Goal: Task Accomplishment & Management: Complete application form

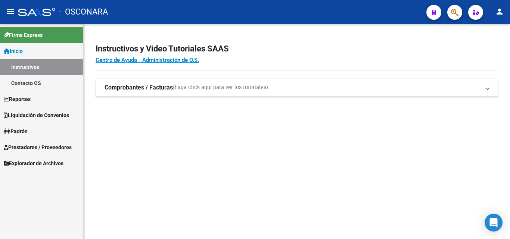
click at [41, 116] on span "Liquidación de Convenios" at bounding box center [36, 115] width 65 height 8
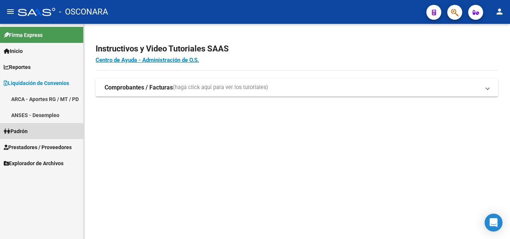
click at [26, 133] on span "Padrón" at bounding box center [16, 131] width 24 height 8
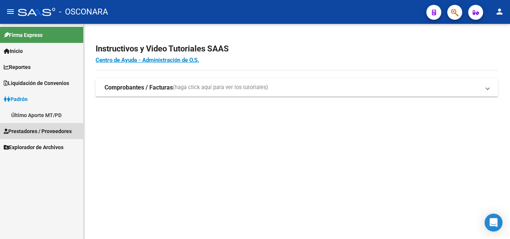
click at [35, 131] on span "Prestadores / Proveedores" at bounding box center [38, 131] width 68 height 8
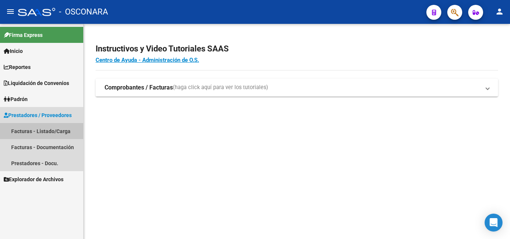
click at [47, 132] on link "Facturas - Listado/Carga" at bounding box center [41, 131] width 83 height 16
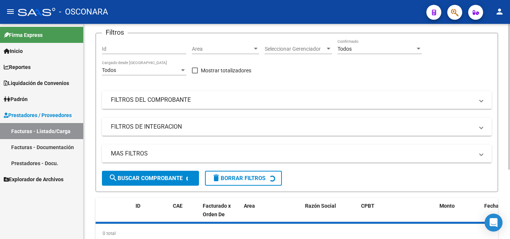
scroll to position [102, 0]
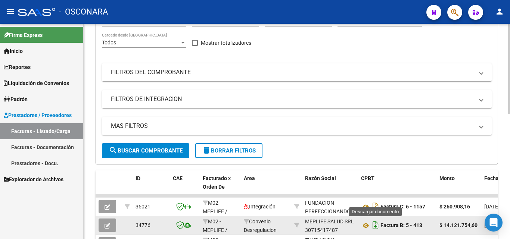
click at [377, 225] on icon "Descargar documento" at bounding box center [376, 225] width 10 height 12
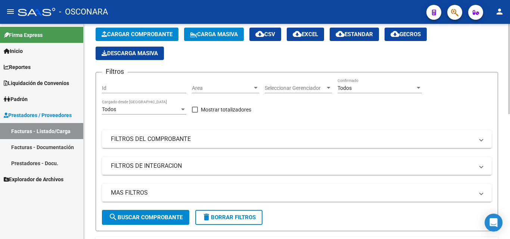
scroll to position [0, 0]
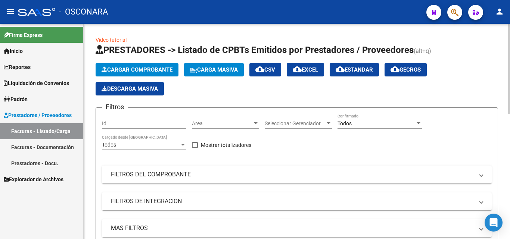
click at [152, 73] on button "Cargar Comprobante" at bounding box center [137, 69] width 83 height 13
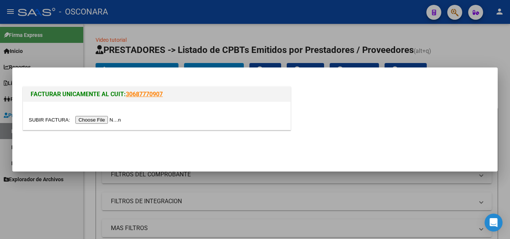
click at [95, 118] on input "file" at bounding box center [76, 120] width 94 height 8
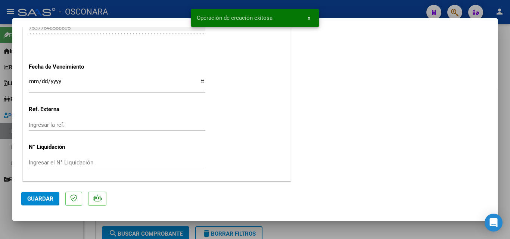
scroll to position [254, 0]
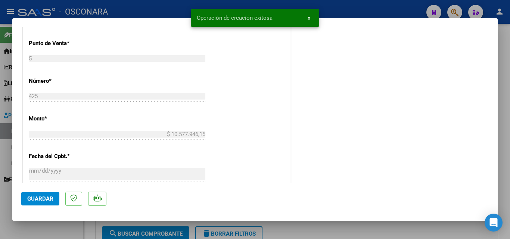
click at [37, 199] on span "Guardar" at bounding box center [40, 199] width 26 height 7
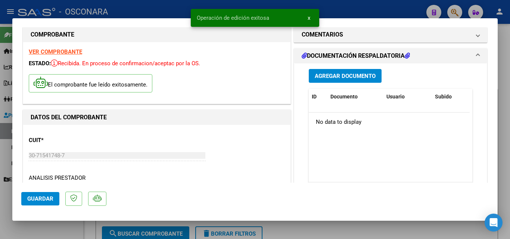
scroll to position [0, 0]
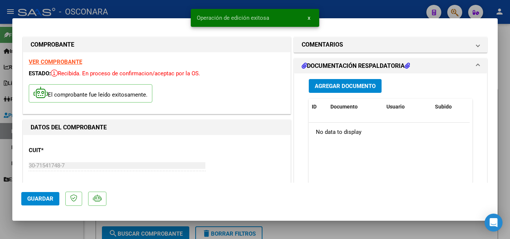
type input "$ 0,00"
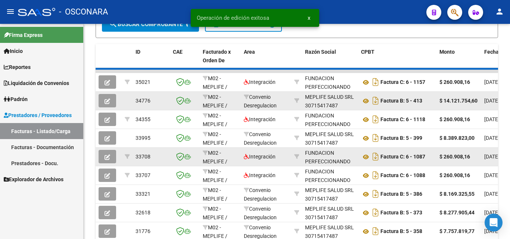
scroll to position [261, 0]
